Goal: Transaction & Acquisition: Purchase product/service

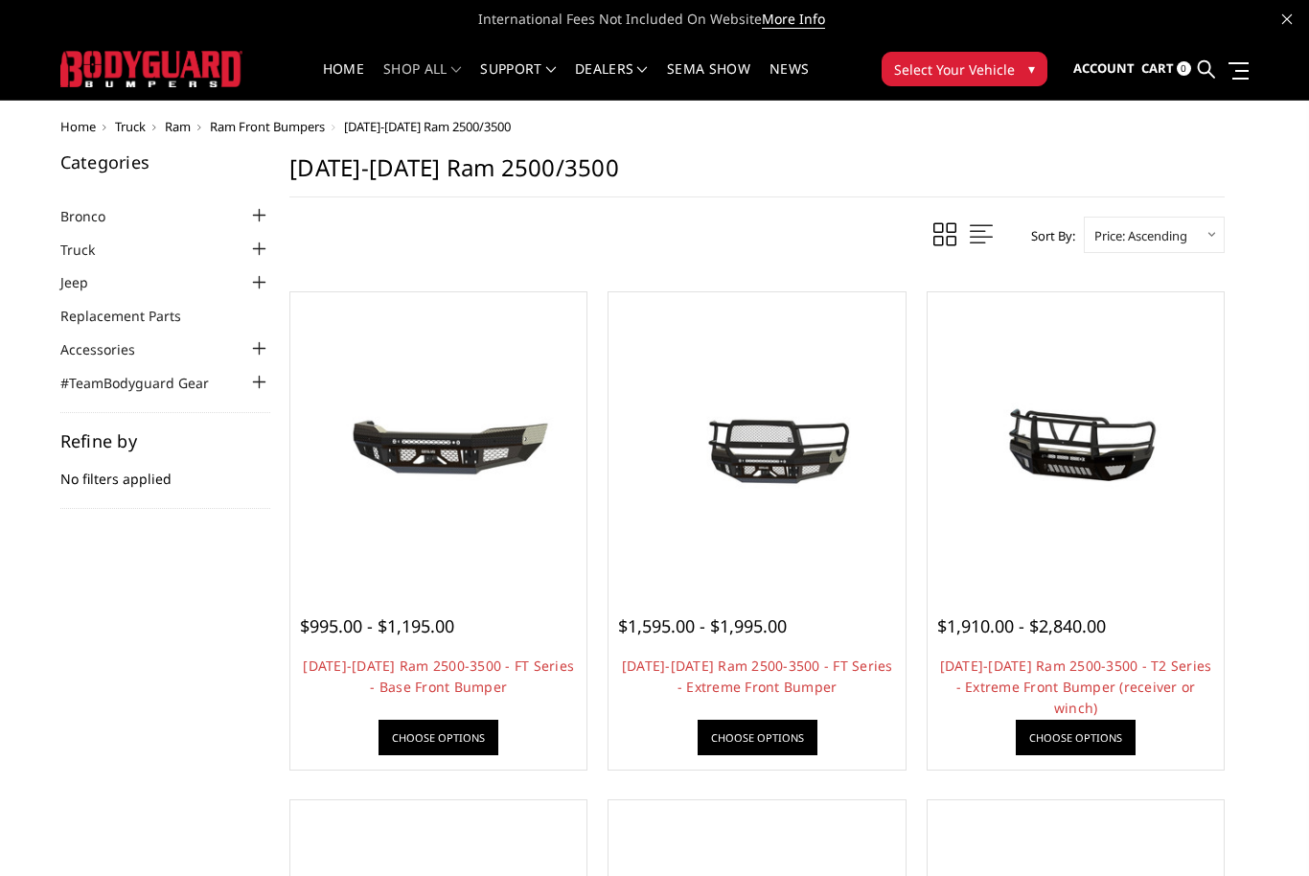
click at [103, 255] on link "Truck" at bounding box center [89, 250] width 58 height 20
click at [260, 251] on div at bounding box center [258, 249] width 23 height 23
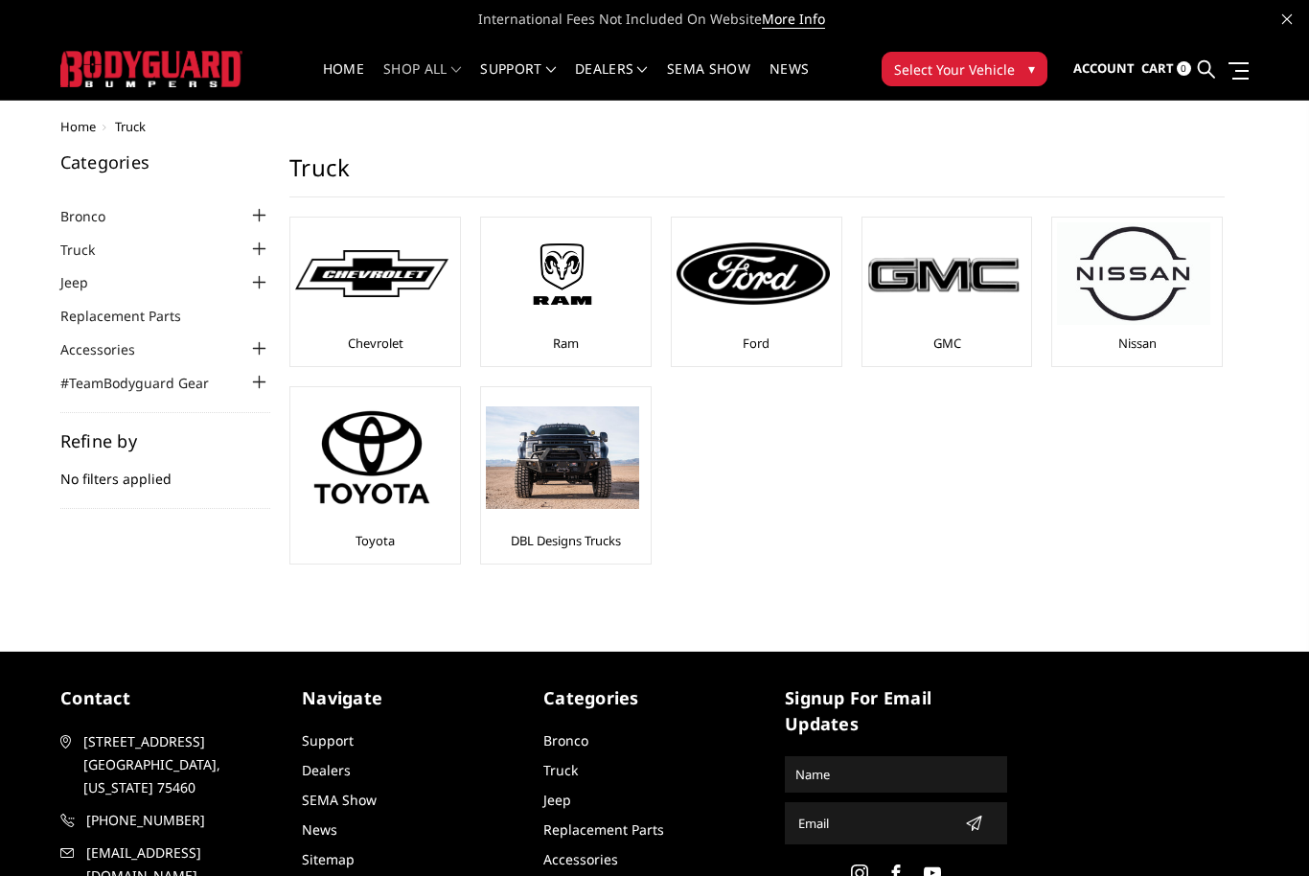
click at [547, 307] on img at bounding box center [562, 274] width 153 height 86
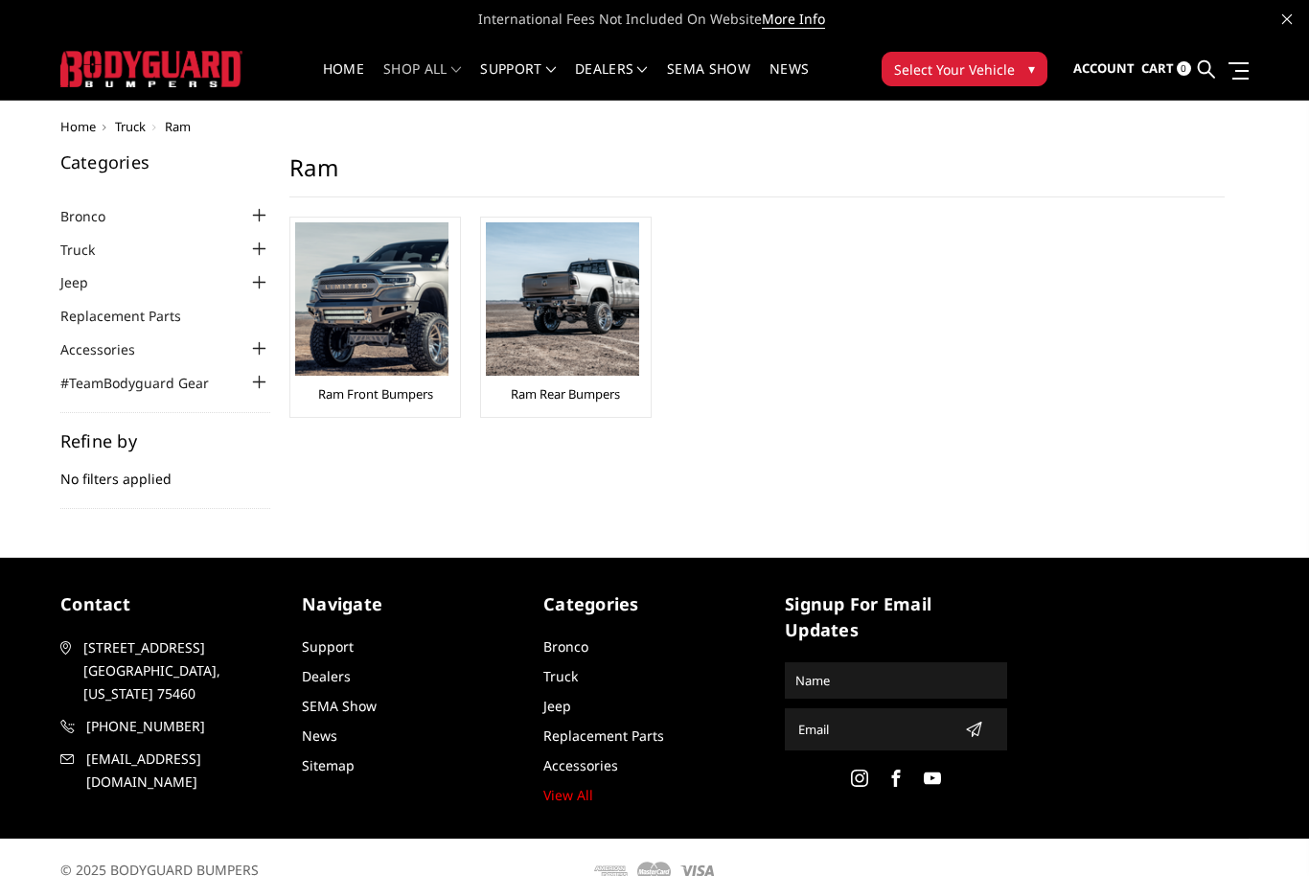
click at [357, 340] on img at bounding box center [371, 298] width 153 height 153
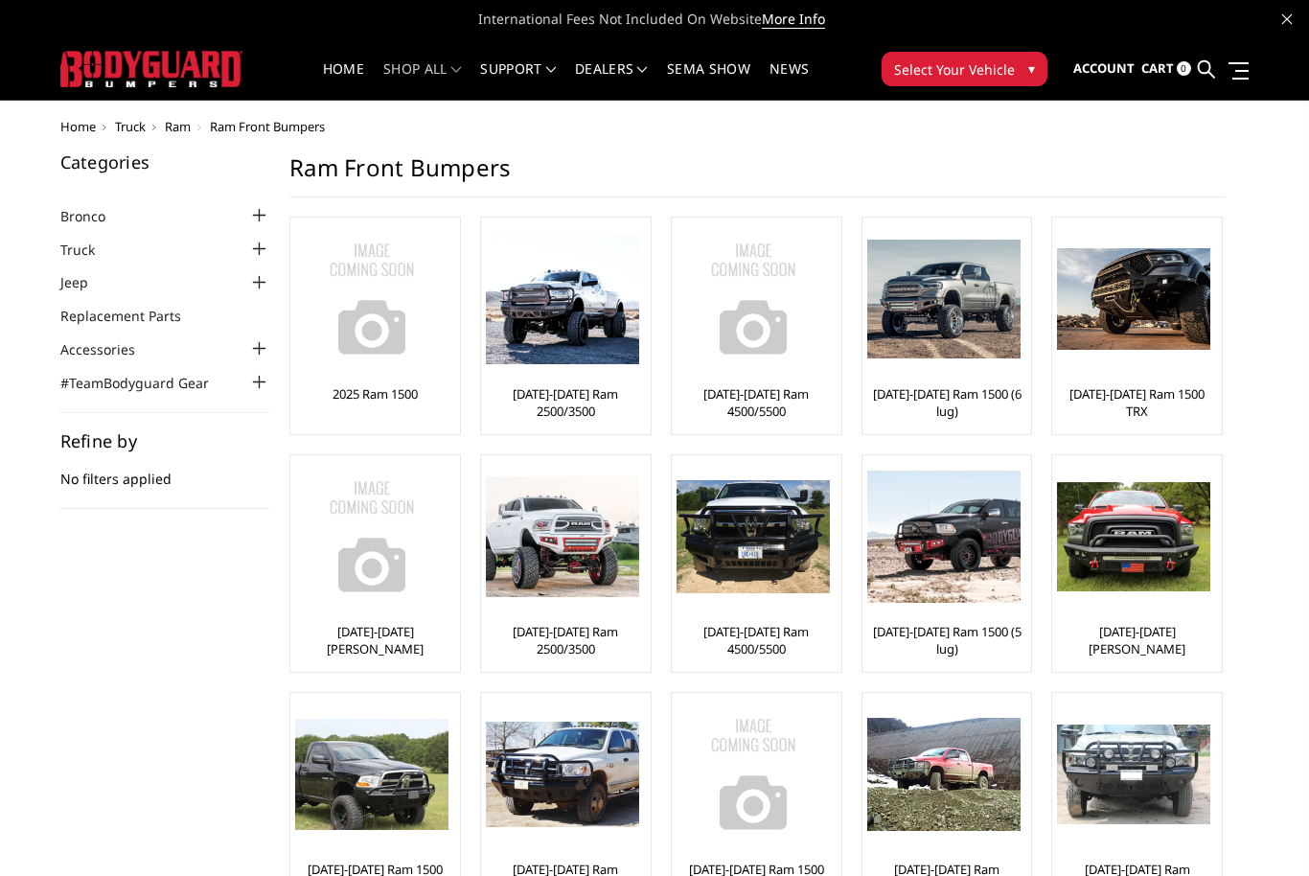
click at [530, 310] on img at bounding box center [562, 299] width 153 height 131
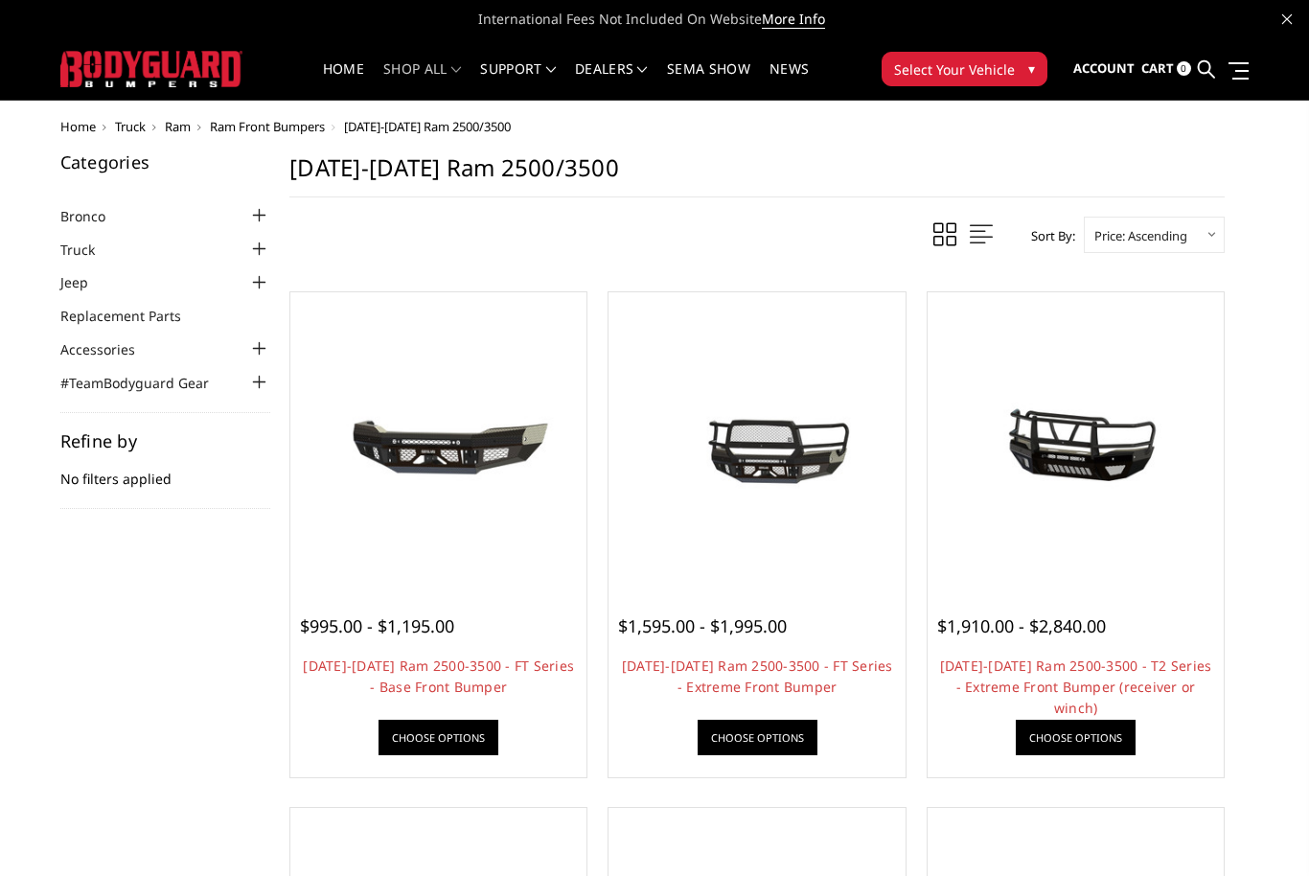
click at [429, 739] on link "Choose Options" at bounding box center [439, 737] width 120 height 35
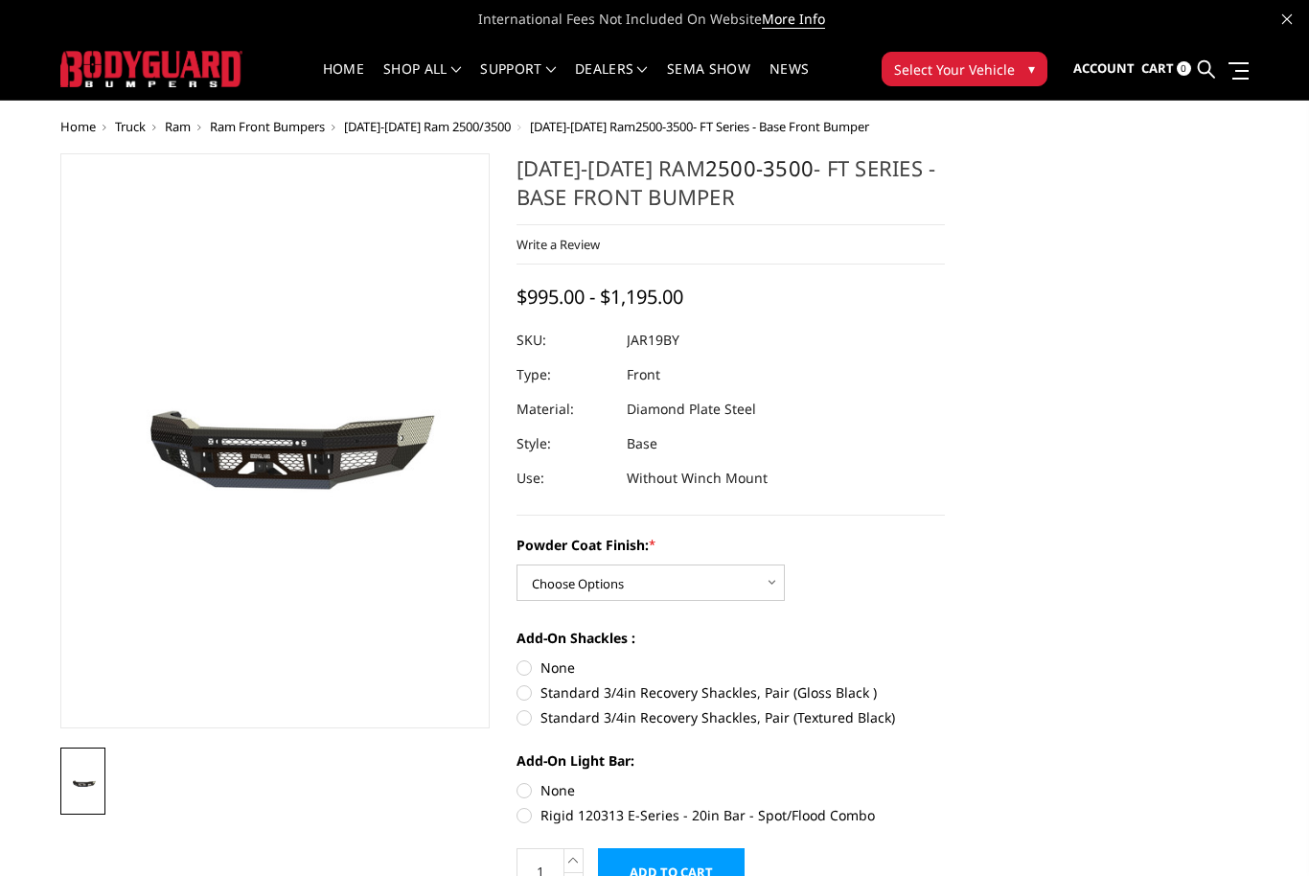
click at [422, 738] on section at bounding box center [275, 483] width 456 height 661
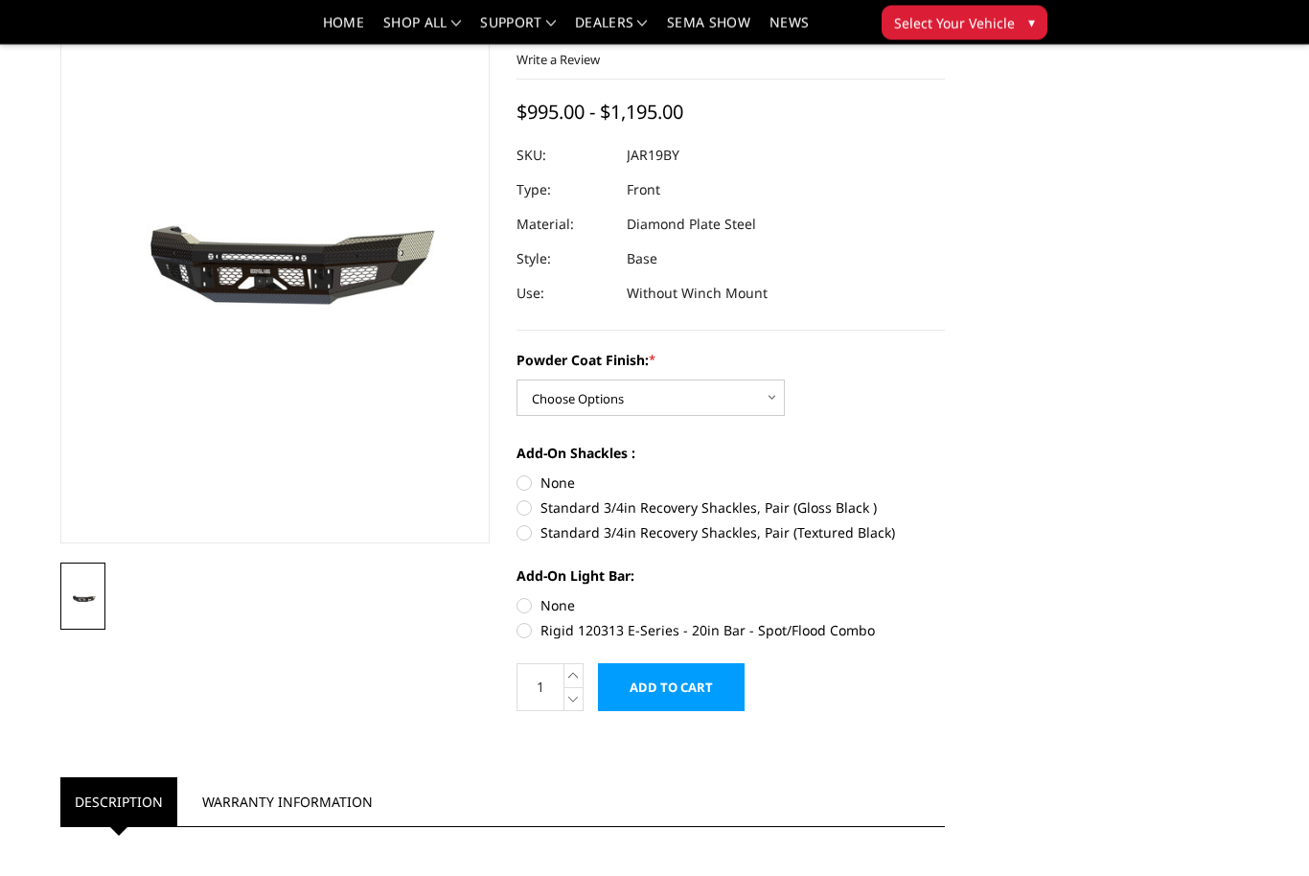
scroll to position [94, 0]
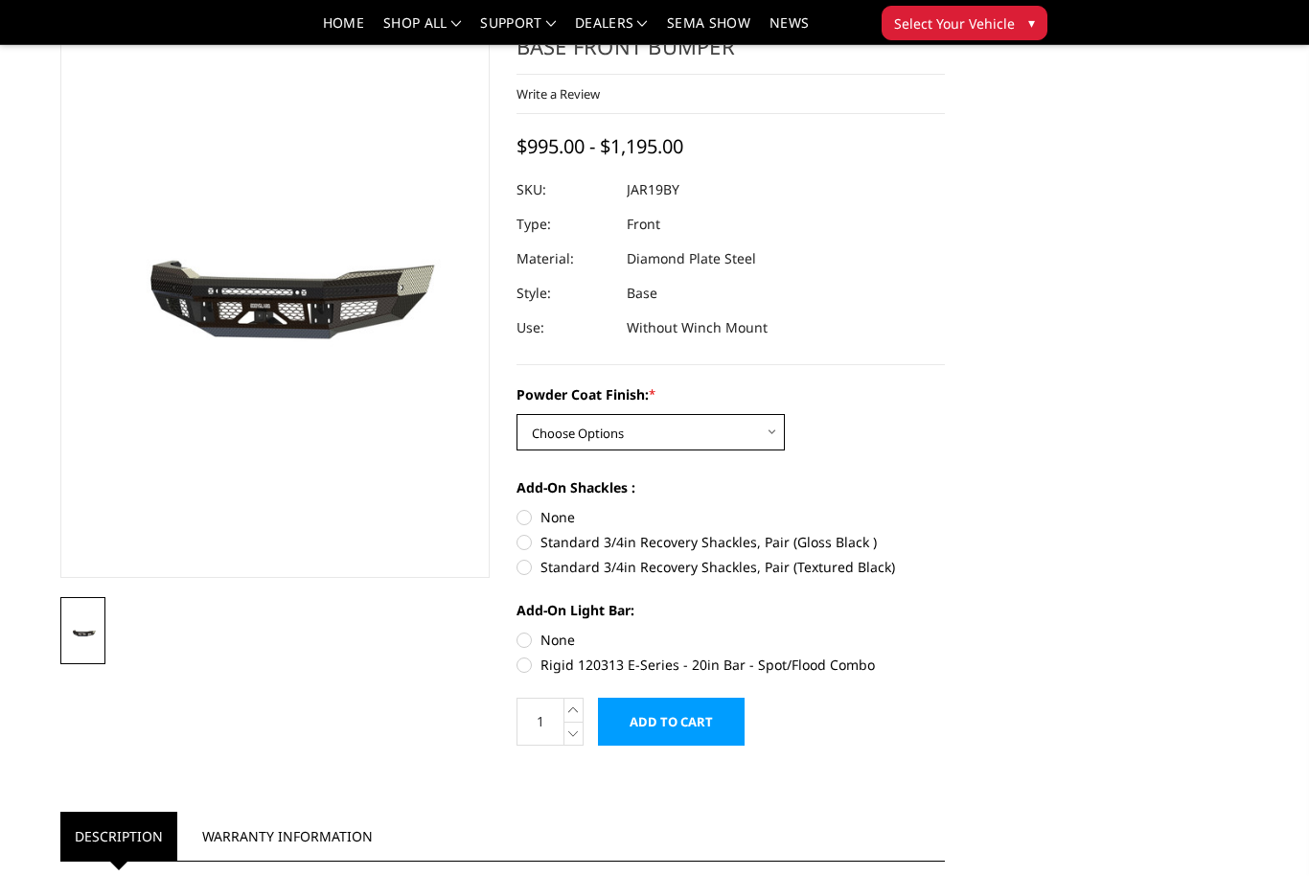
click at [562, 418] on select "Choose Options Bare Metal Gloss Black Powder Coat Textured Black Powder Coat" at bounding box center [650, 432] width 268 height 36
select select "3377"
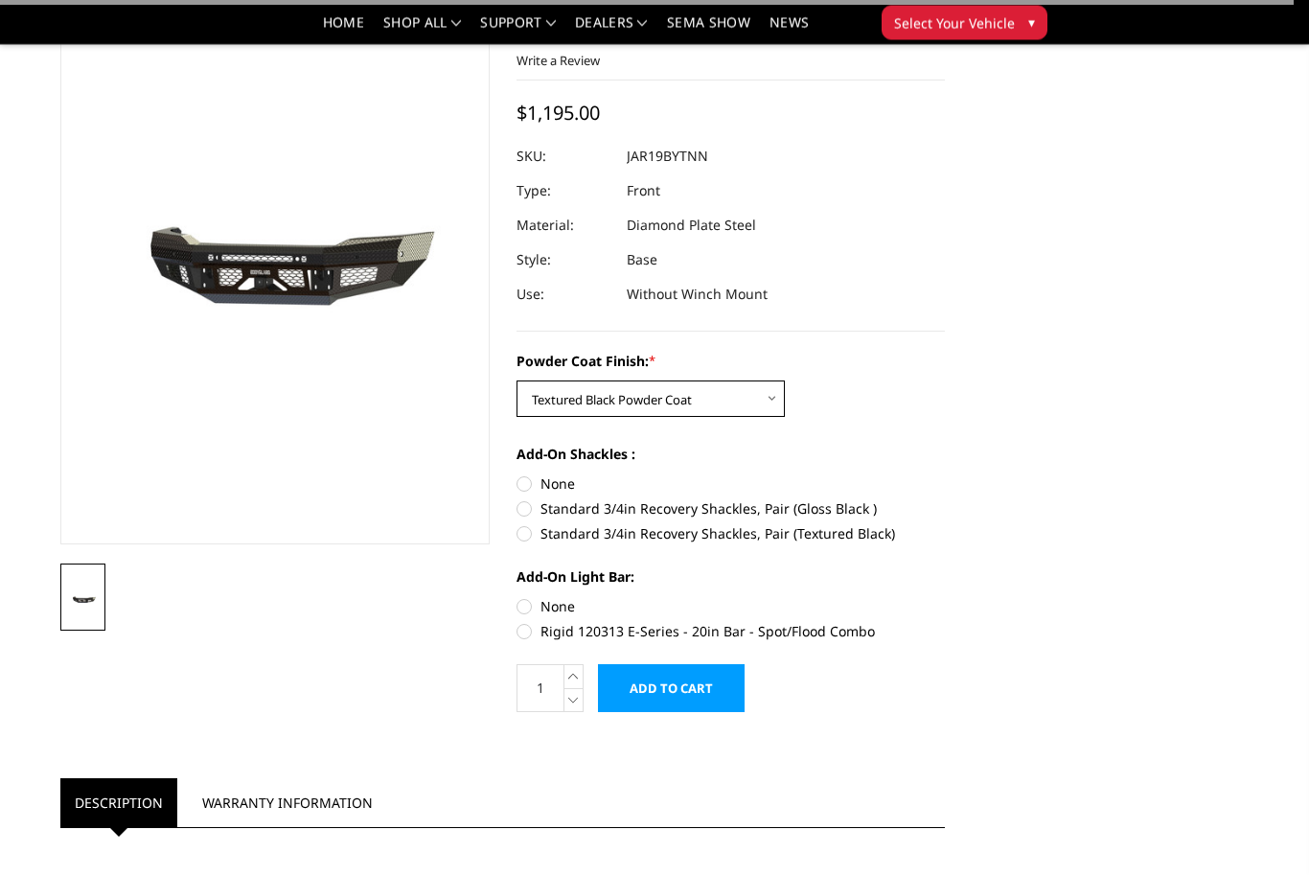
scroll to position [129, 0]
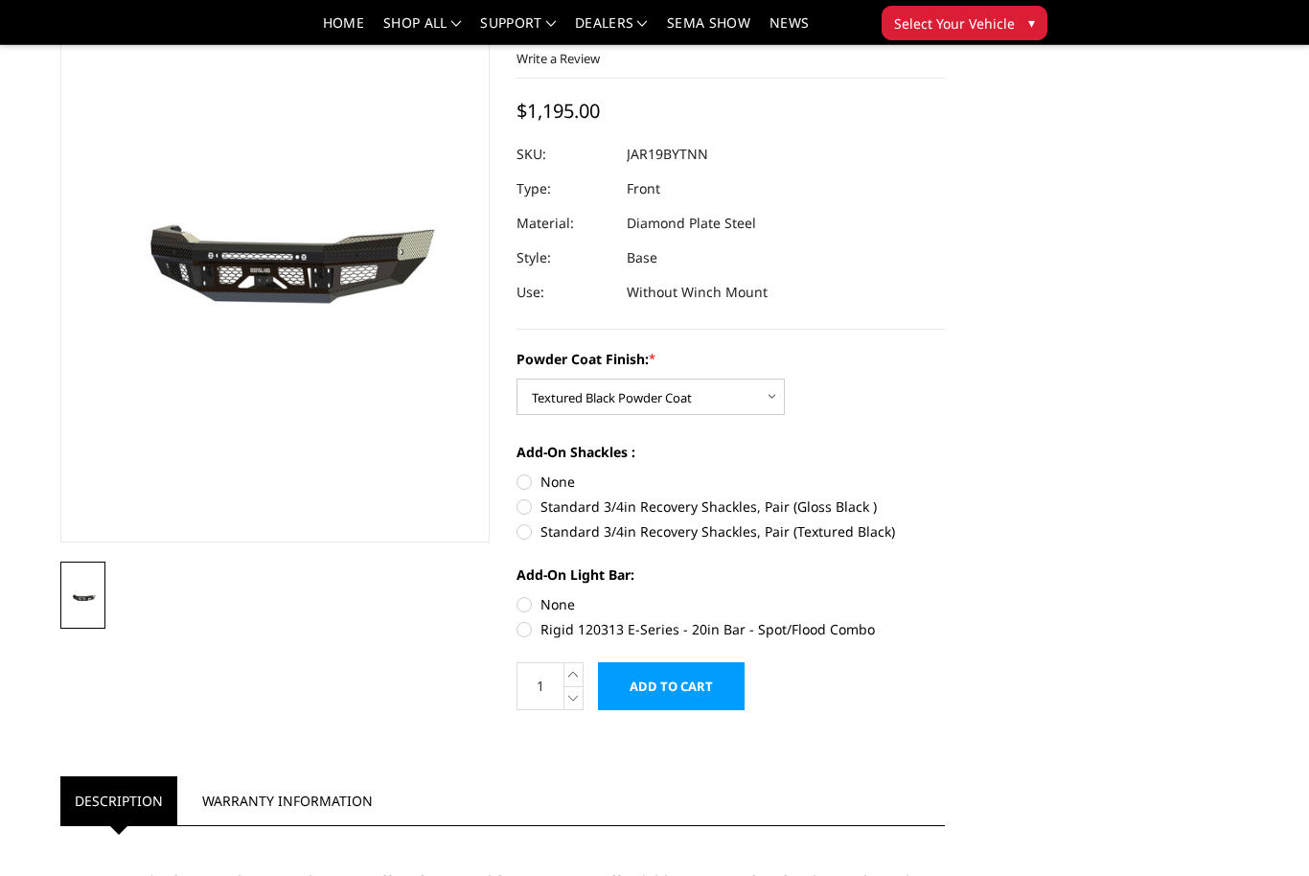
click at [521, 539] on label "Standard 3/4in Recovery Shackles, Pair (Textured Black)" at bounding box center [730, 531] width 429 height 20
click at [945, 497] on input "Standard 3/4in Recovery Shackles, Pair (Textured Black)" at bounding box center [945, 496] width 1 height 1
radio input "true"
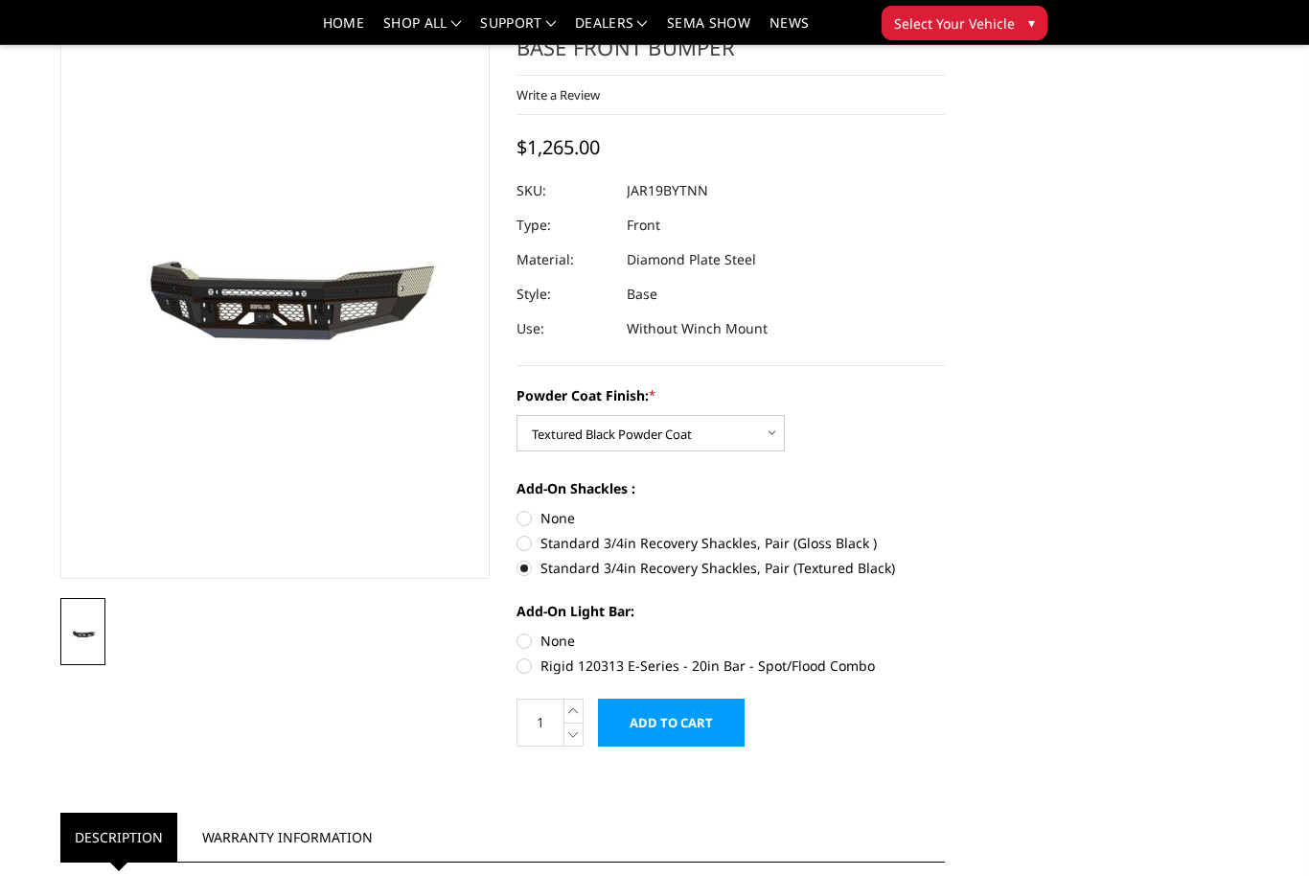
scroll to position [0, 0]
